Goal: Entertainment & Leisure: Browse casually

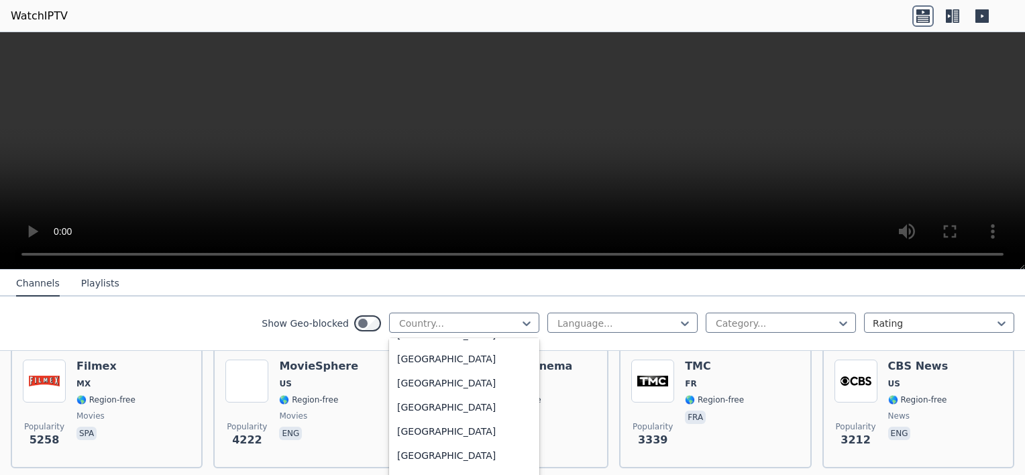
scroll to position [4740, 0]
click at [439, 362] on div "[GEOGRAPHIC_DATA]" at bounding box center [464, 360] width 150 height 24
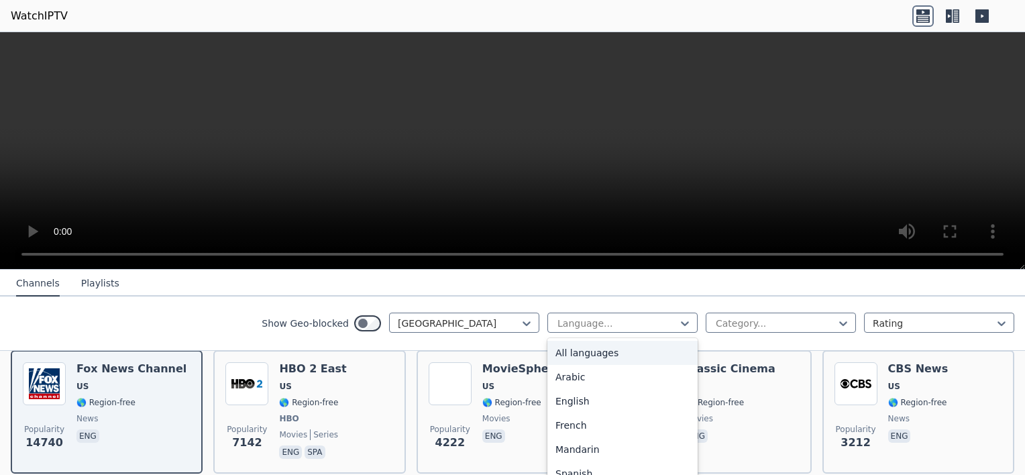
scroll to position [158, 0]
click at [580, 405] on div "English" at bounding box center [622, 401] width 150 height 24
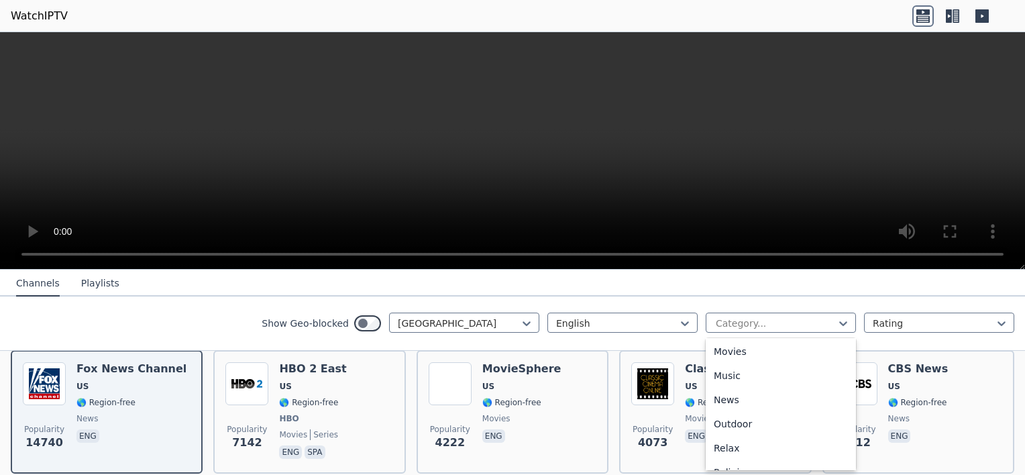
scroll to position [363, 0]
click at [727, 380] on div "Music" at bounding box center [781, 376] width 150 height 24
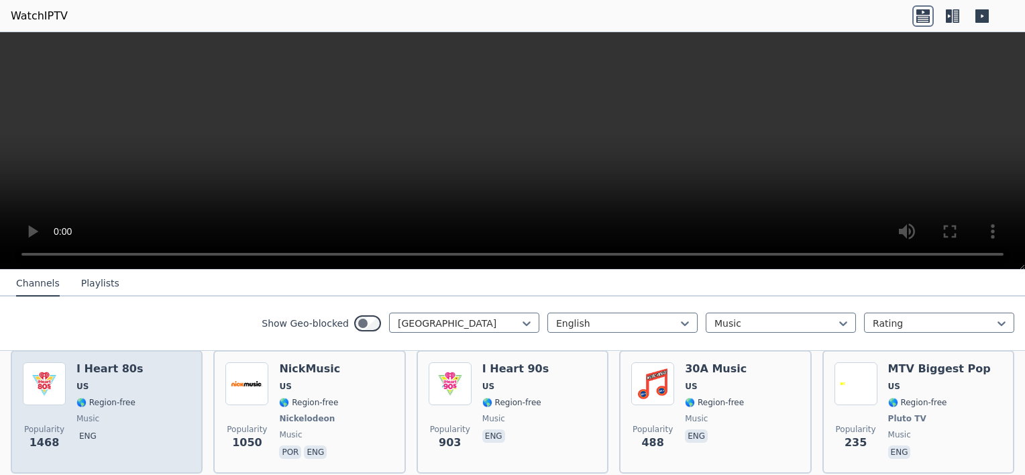
click at [102, 381] on span "US" at bounding box center [109, 386] width 66 height 11
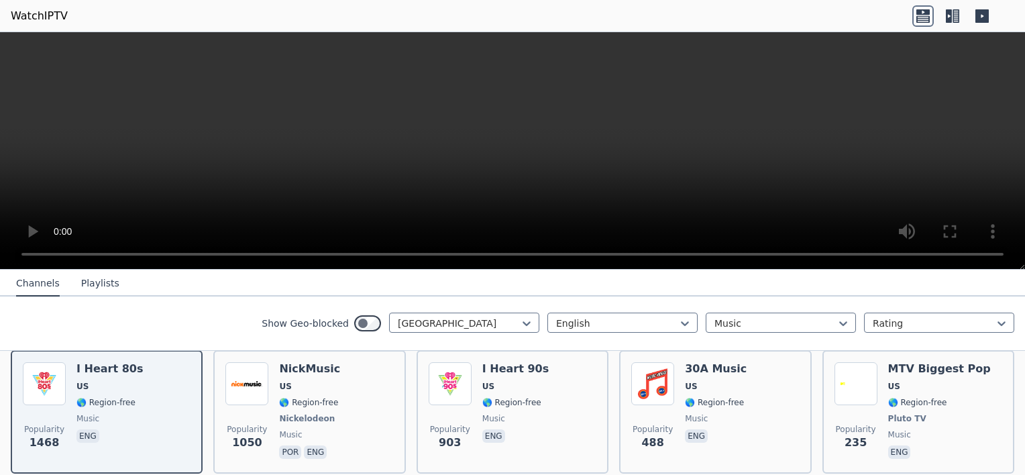
click at [101, 294] on button "Playlists" at bounding box center [100, 283] width 38 height 25
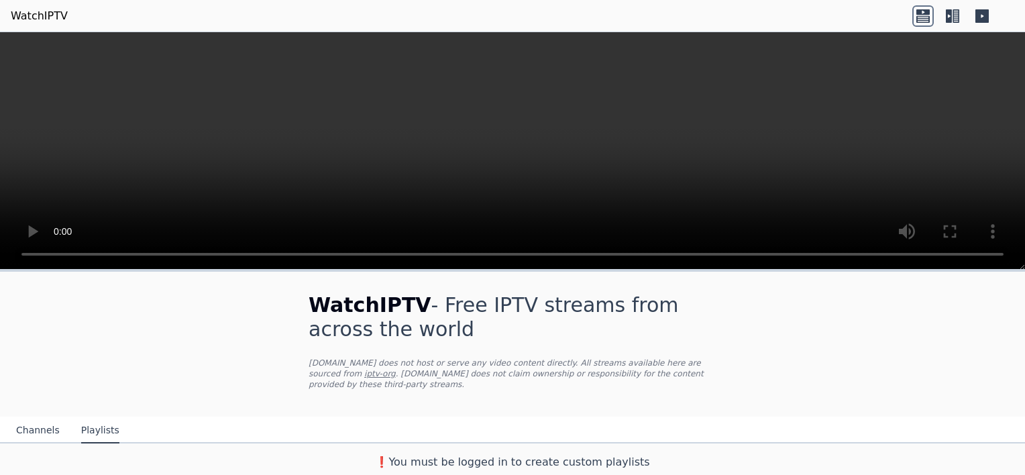
click at [21, 427] on button "Channels" at bounding box center [38, 430] width 44 height 25
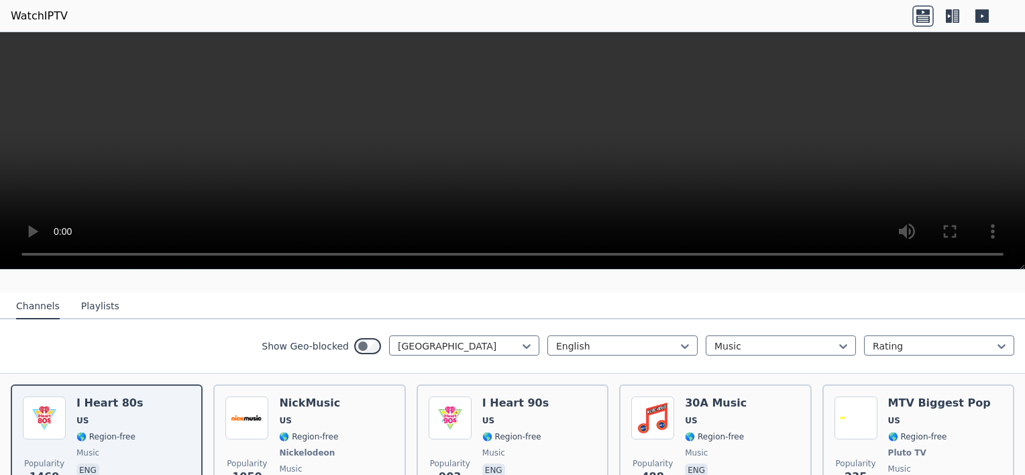
scroll to position [142, 0]
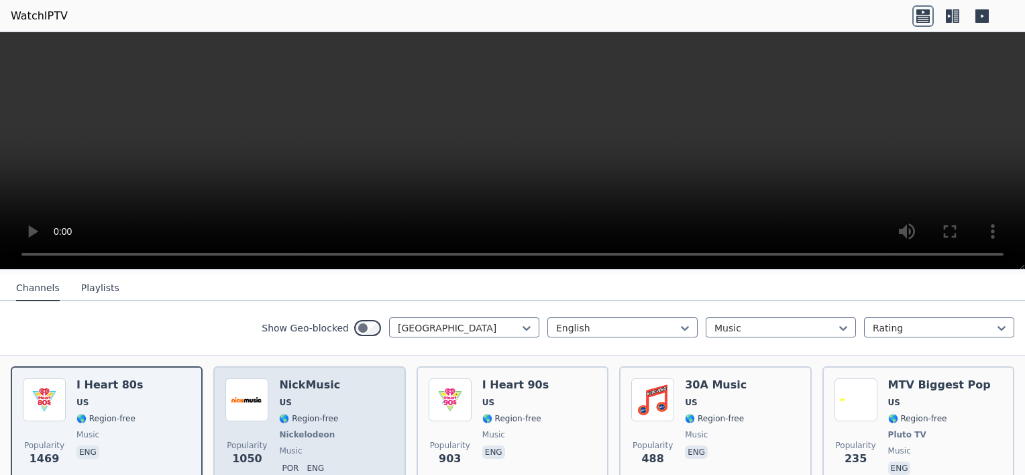
click at [299, 378] on h6 "NickMusic" at bounding box center [309, 384] width 61 height 13
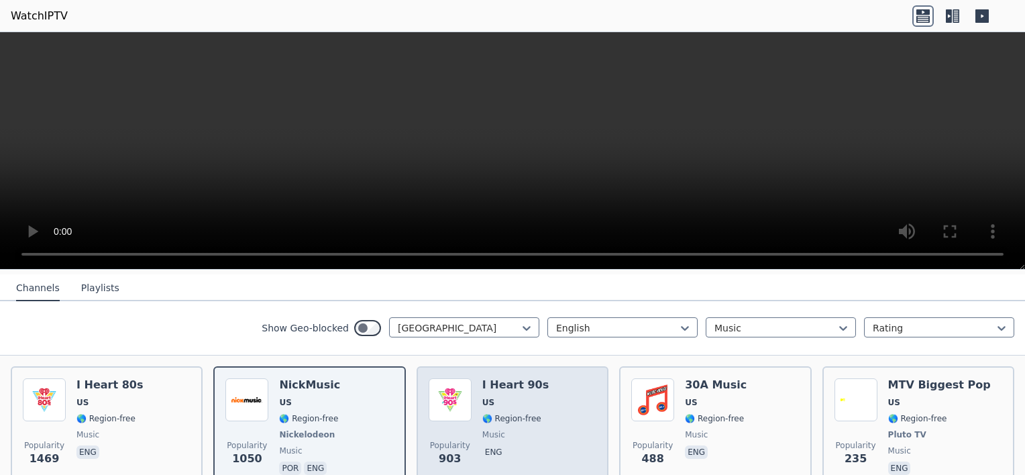
click at [498, 383] on div "I Heart 90s US 🌎 Region-free music eng" at bounding box center [515, 427] width 66 height 99
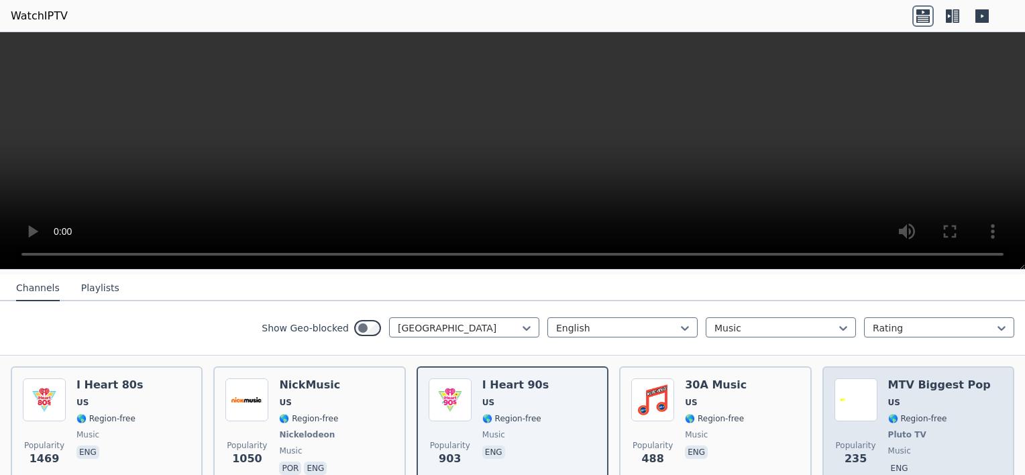
click at [935, 378] on h6 "MTV Biggest Pop" at bounding box center [939, 384] width 103 height 13
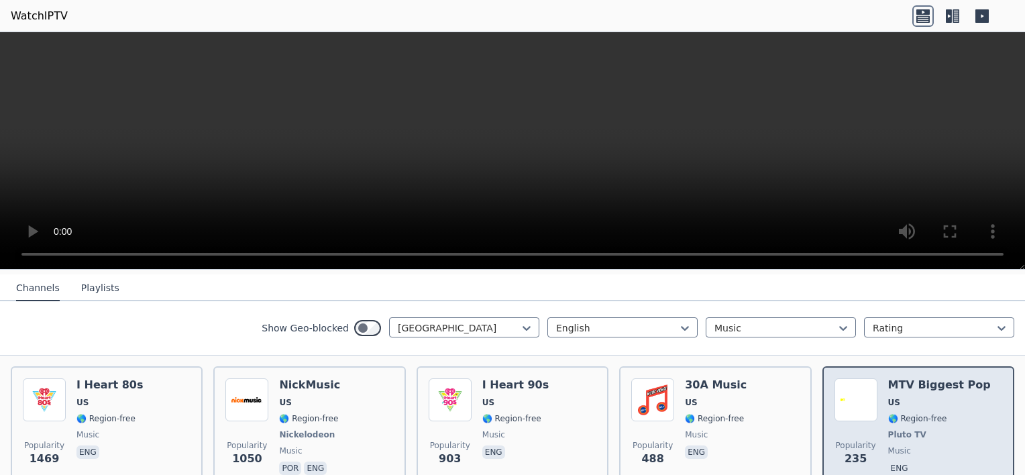
click at [923, 378] on h6 "MTV Biggest Pop" at bounding box center [939, 384] width 103 height 13
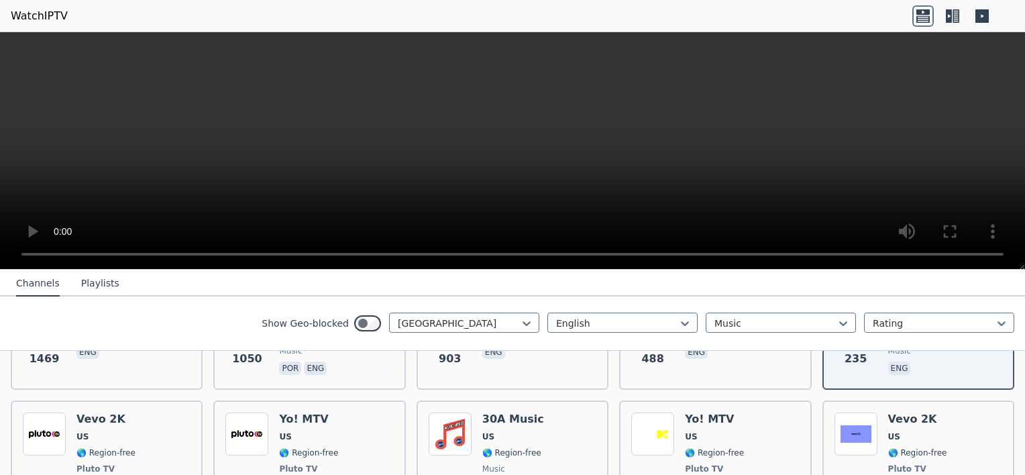
scroll to position [254, 0]
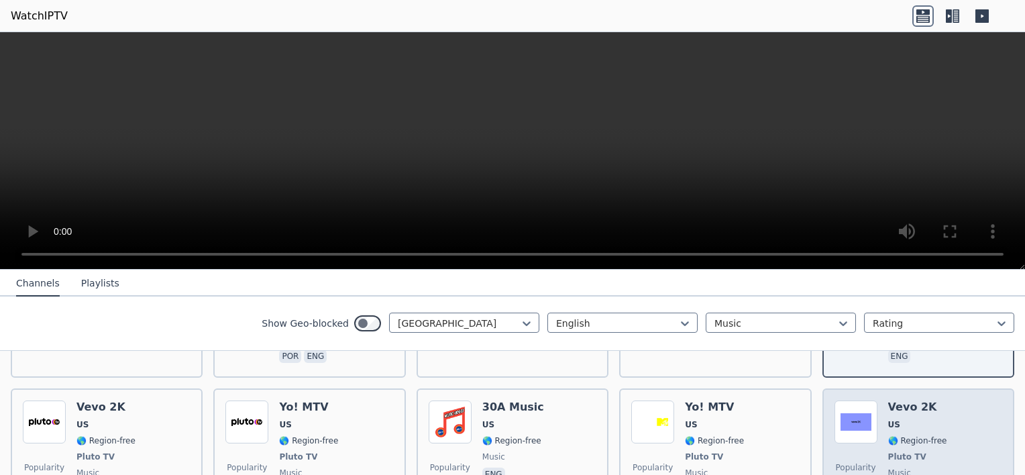
click at [890, 401] on div "Vevo 2K US 🌎 Region-free Pluto TV music eng" at bounding box center [917, 450] width 59 height 99
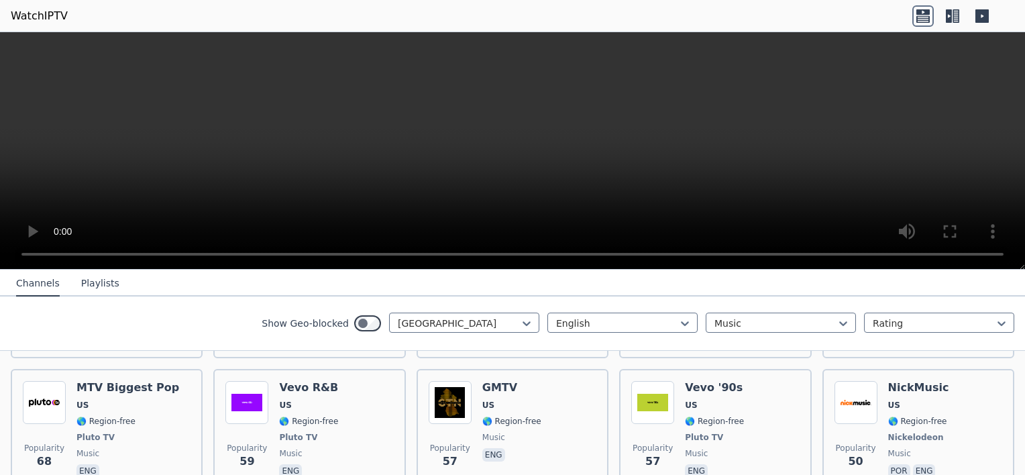
scroll to position [536, 0]
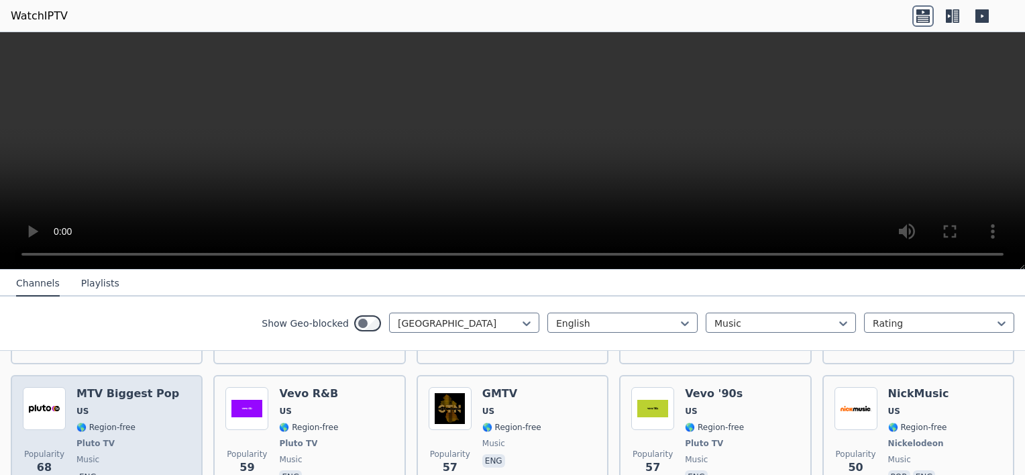
click at [119, 387] on h6 "MTV Biggest Pop" at bounding box center [127, 393] width 103 height 13
